Goal: Transaction & Acquisition: Purchase product/service

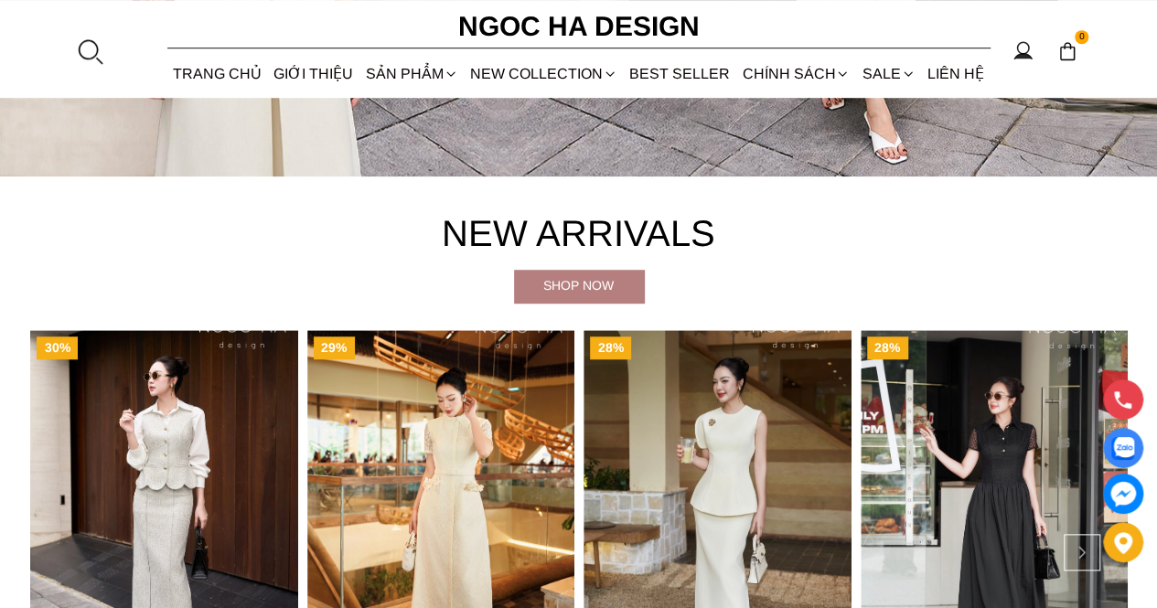
scroll to position [823, 0]
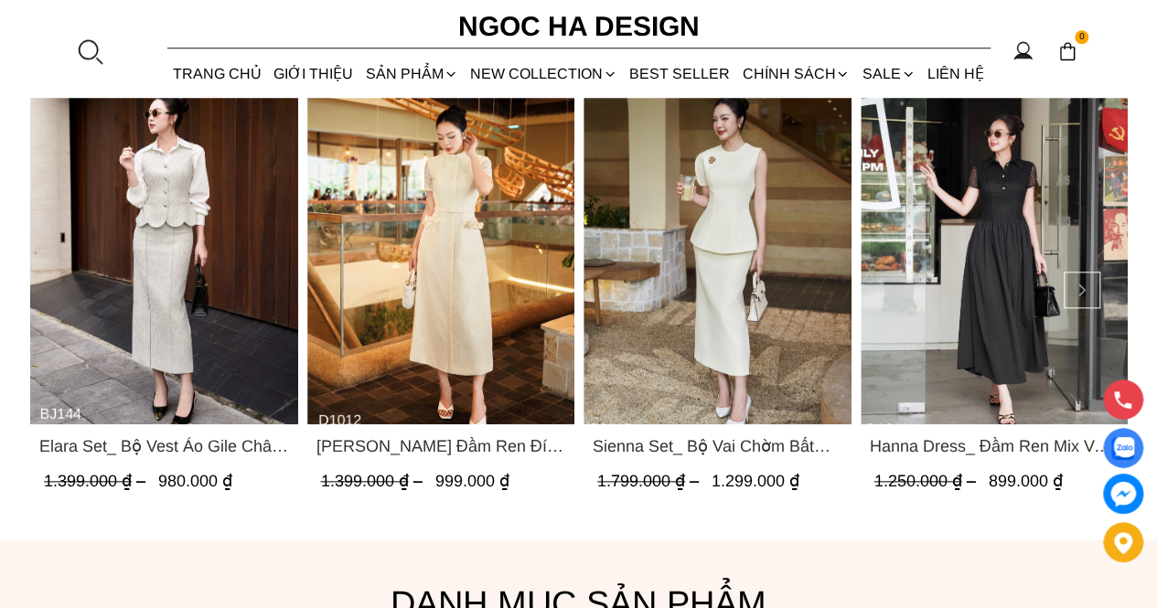
click at [477, 304] on img "Product image - Catherine Dress_ Đầm Ren Đính Hoa Túi Màu Kem D1012" at bounding box center [440, 246] width 268 height 357
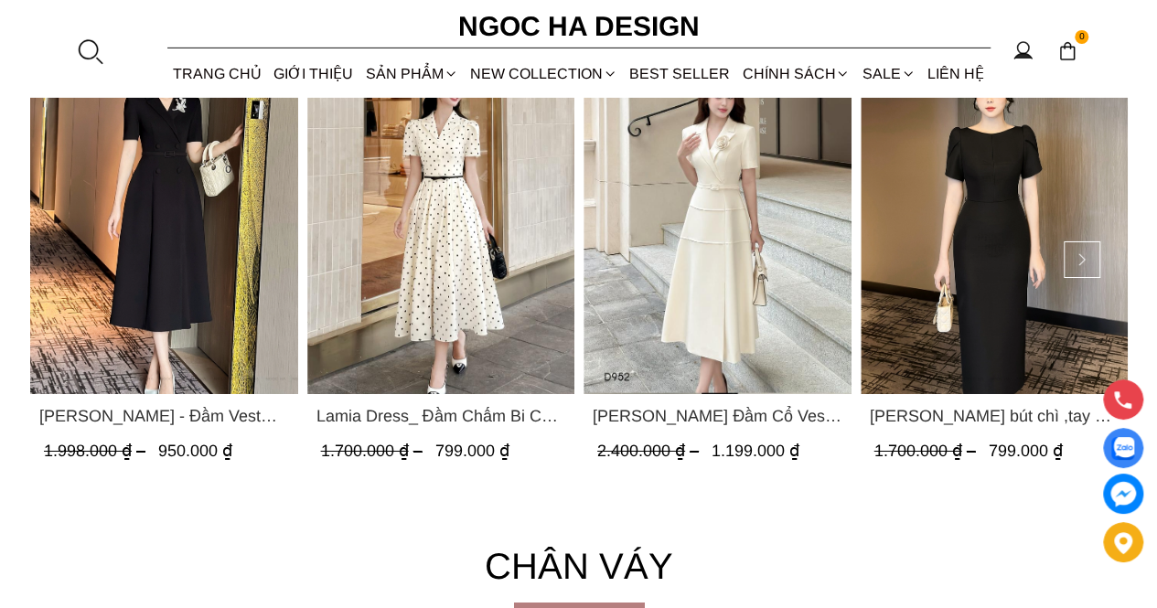
scroll to position [2834, 0]
